Goal: Find specific page/section: Find specific page/section

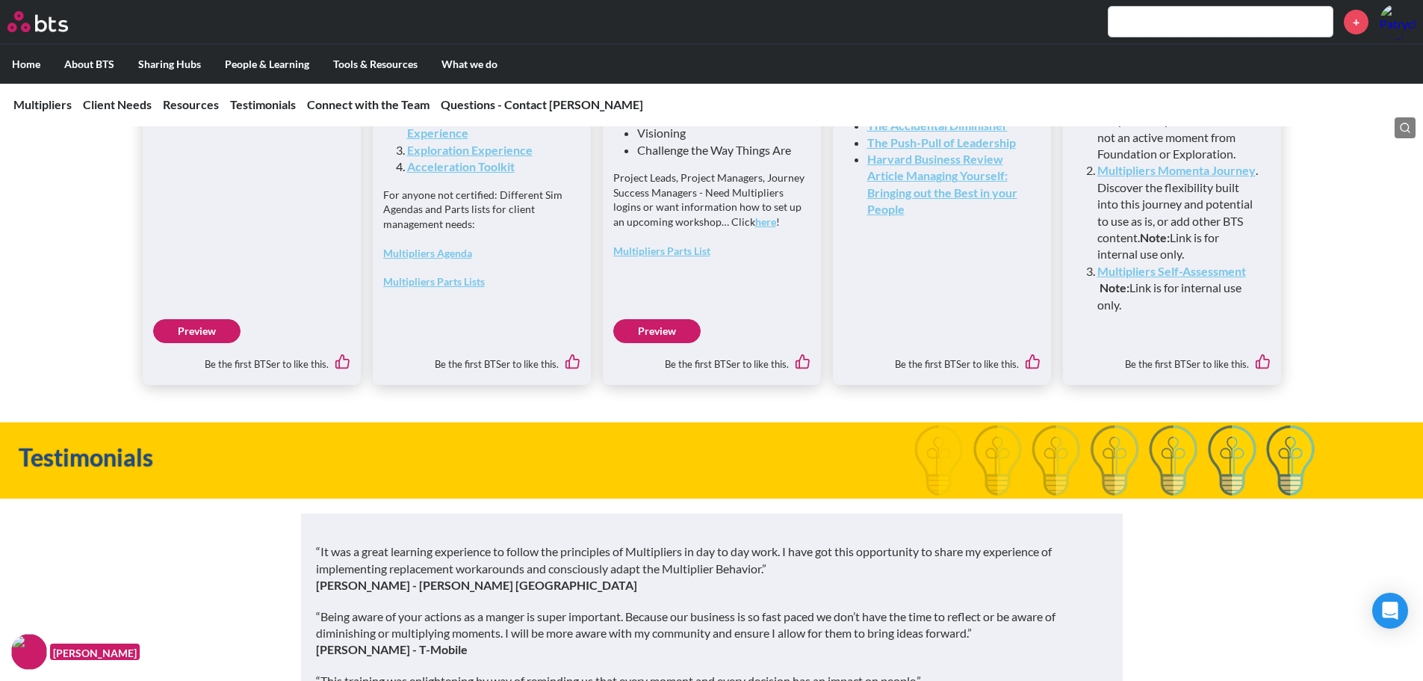
scroll to position [3931, 0]
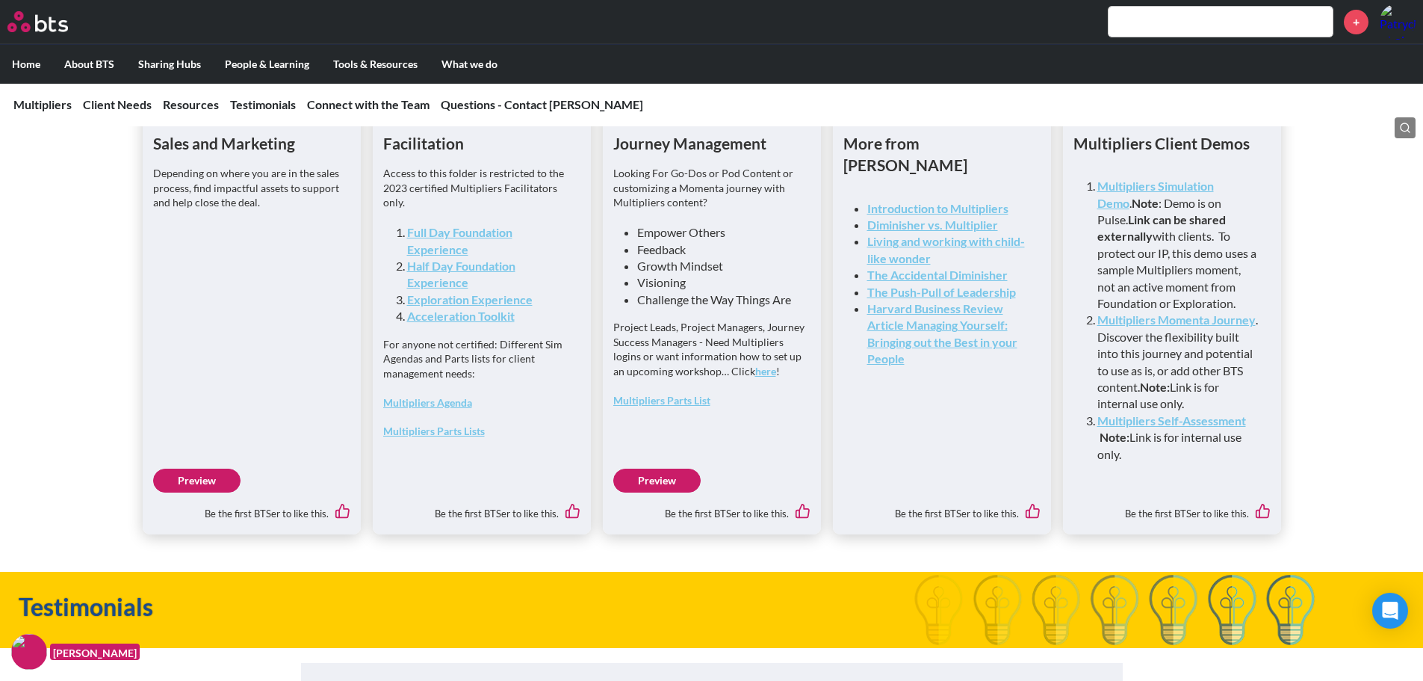
click at [448, 256] on link "Full Day Foundation Experience" at bounding box center [459, 240] width 105 height 31
click at [431, 409] on link "Multipliers Agenda" at bounding box center [427, 402] width 89 height 13
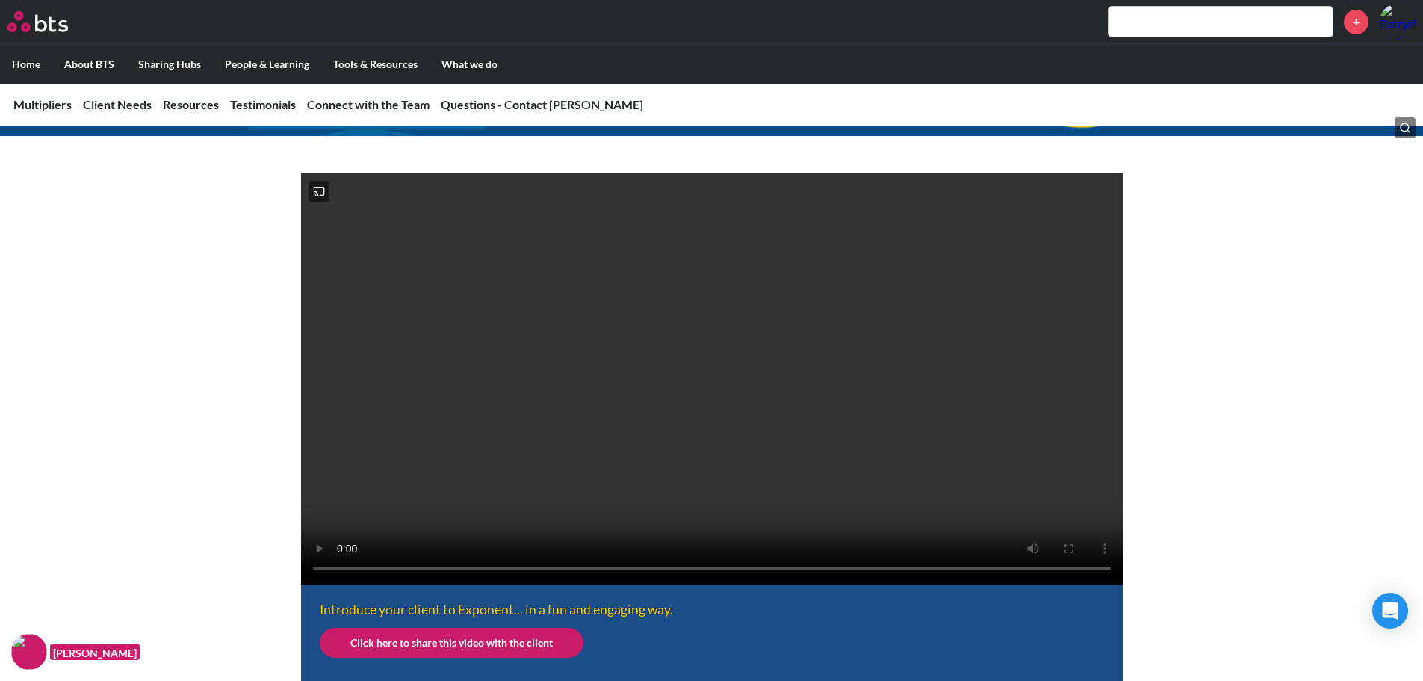
scroll to position [0, 0]
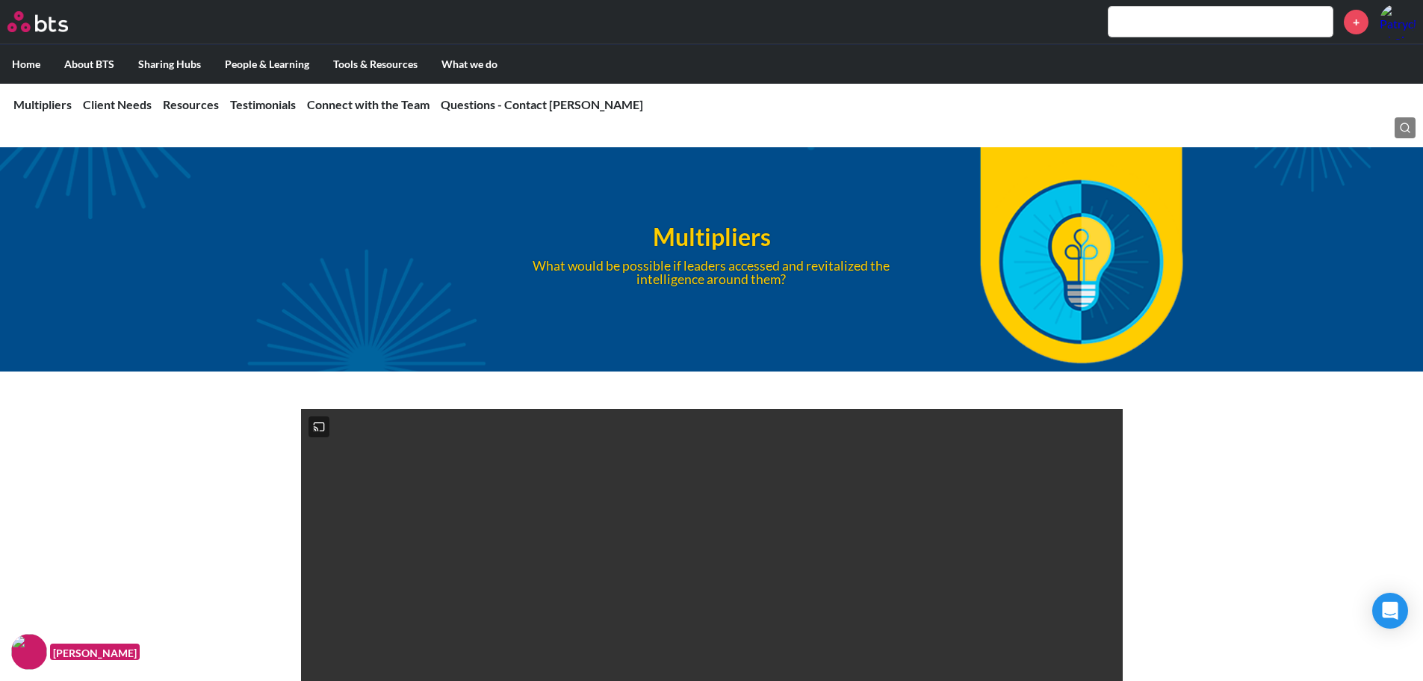
click at [1142, 22] on input "text" at bounding box center [1221, 22] width 224 height 30
click at [1399, 24] on img at bounding box center [1398, 22] width 36 height 36
click at [1217, 22] on input "text" at bounding box center [1221, 22] width 224 height 30
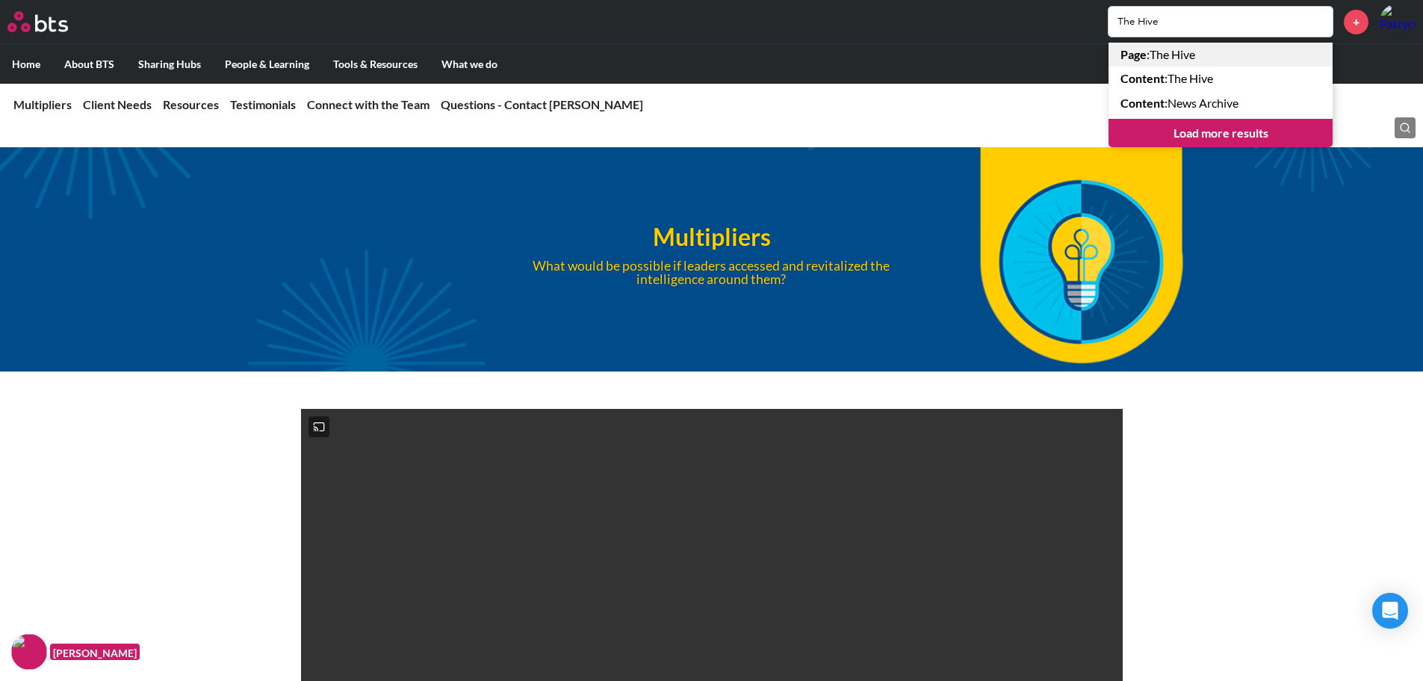
type input "The Hive"
click at [1181, 55] on link "Page : The Hive" at bounding box center [1221, 55] width 224 height 24
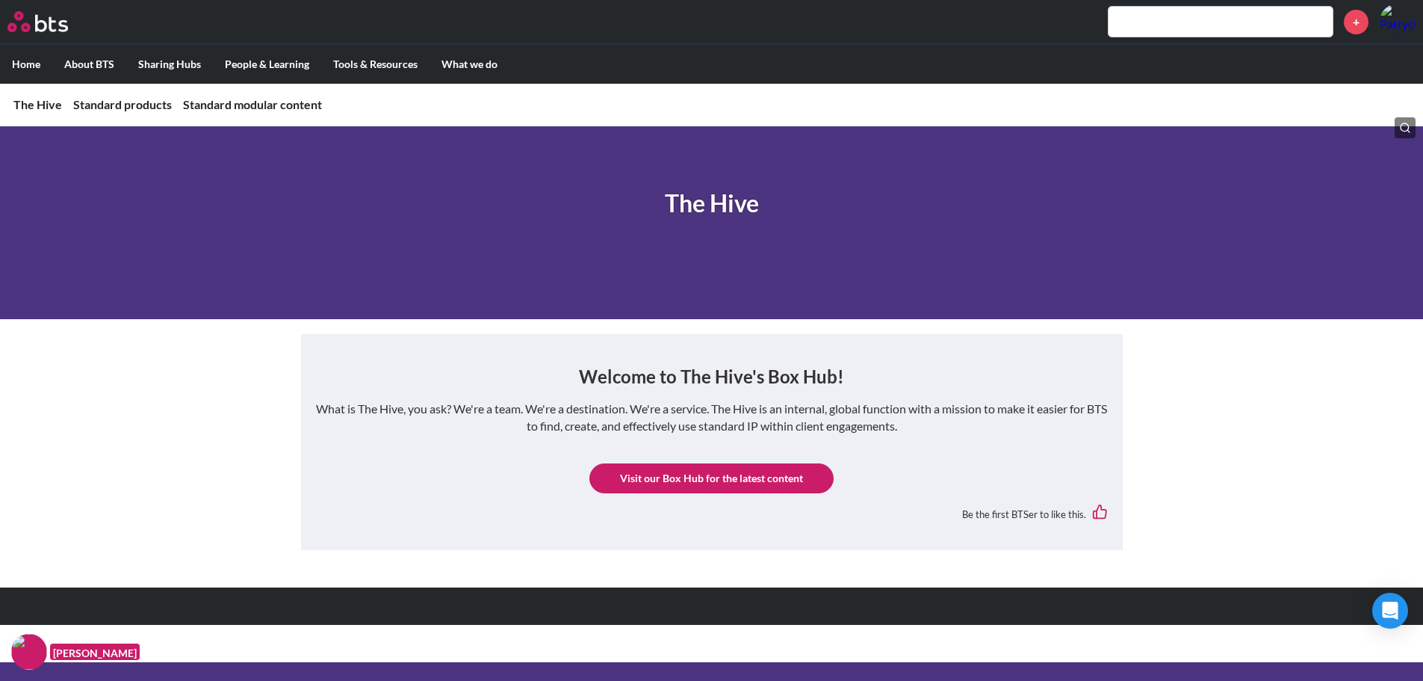
scroll to position [75, 0]
